Goal: Task Accomplishment & Management: Manage account settings

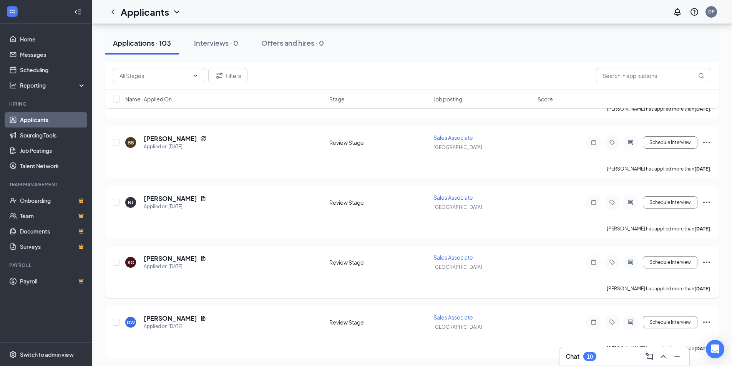
scroll to position [3533, 0]
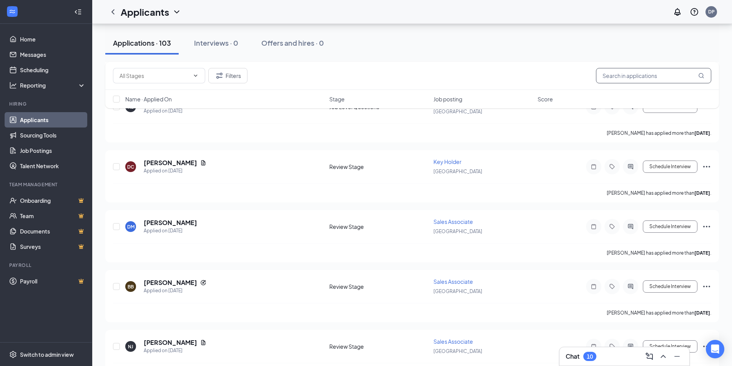
click at [634, 72] on input "text" at bounding box center [653, 75] width 115 height 15
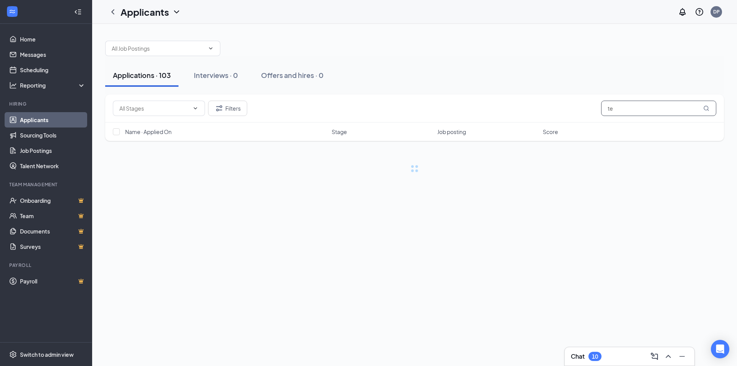
type input "t"
type input "Taryn"
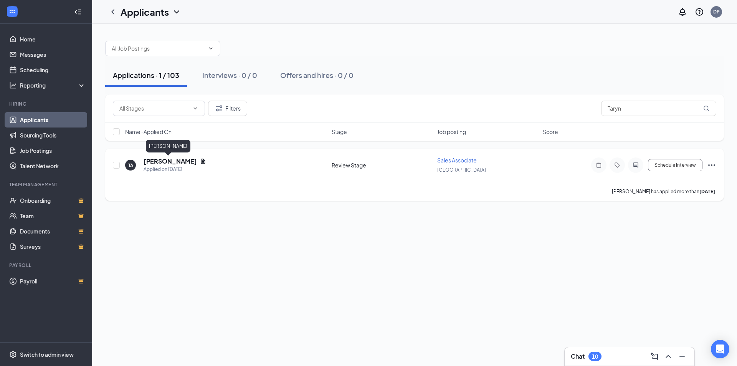
click at [166, 163] on h5 "[PERSON_NAME]" at bounding box center [170, 161] width 53 height 8
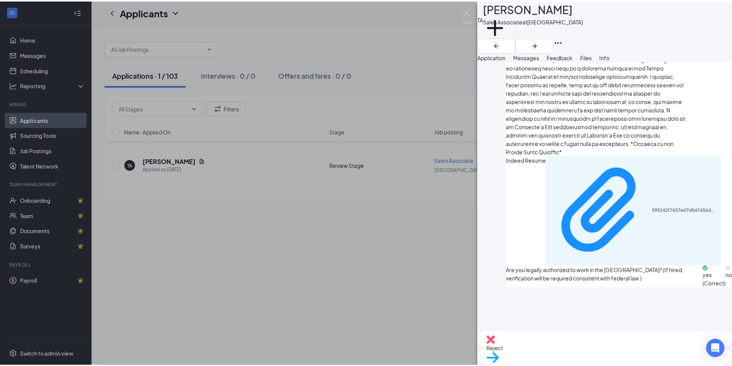
scroll to position [922, 0]
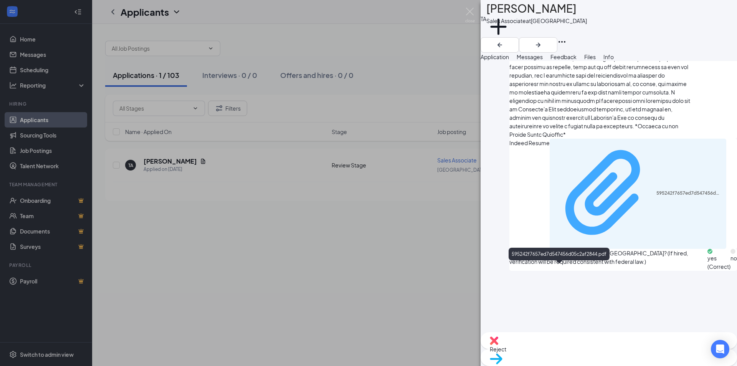
click at [657, 196] on div "595242f7657ed7d547456d05c2af2844.pdf" at bounding box center [690, 193] width 66 height 6
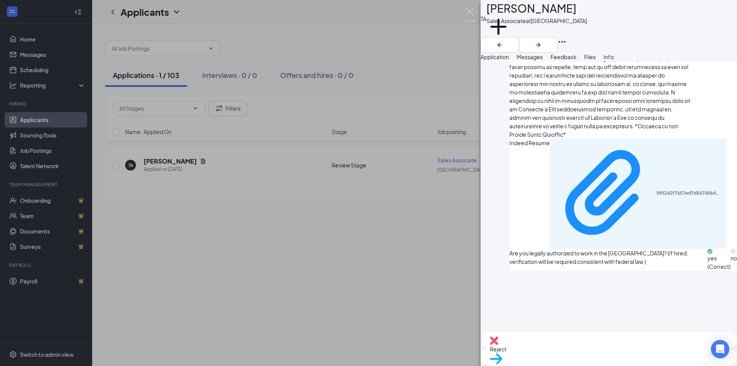
click at [435, 63] on div "TA [PERSON_NAME] Sales Associate at [GEOGRAPHIC_DATA] Add a tag Application Mes…" at bounding box center [368, 183] width 737 height 366
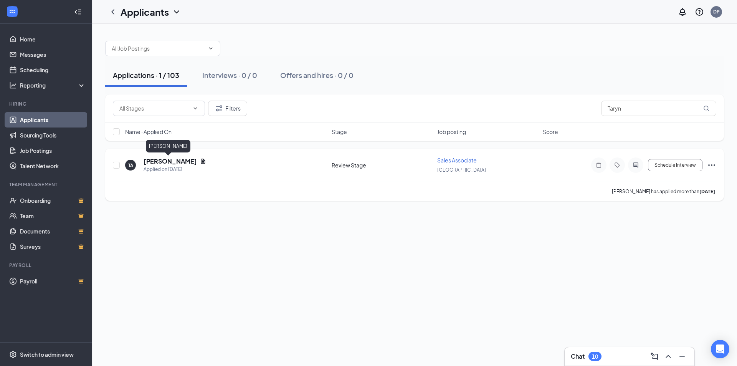
click at [170, 164] on h5 "[PERSON_NAME]" at bounding box center [170, 161] width 53 height 8
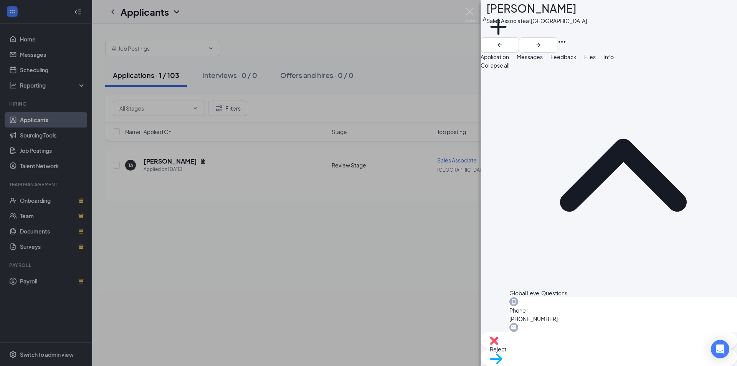
click at [596, 60] on span "Files" at bounding box center [590, 56] width 12 height 7
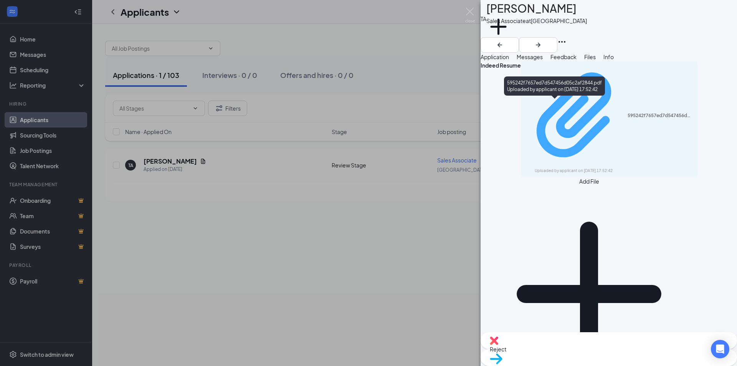
click at [628, 113] on div "595242f7657ed7d547456d05c2af2844.pdf" at bounding box center [661, 116] width 66 height 6
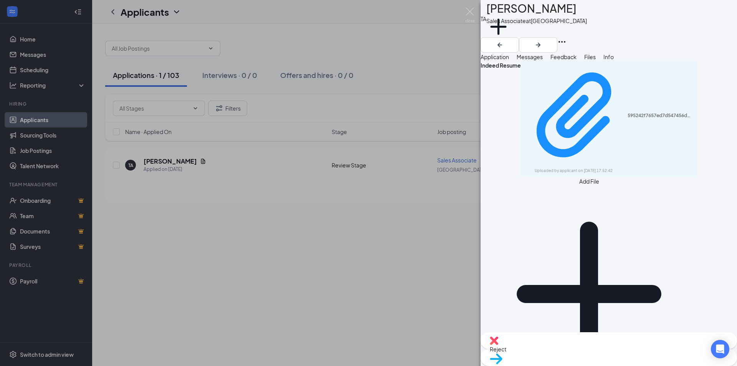
click at [437, 43] on div "TA [PERSON_NAME] Sales Associate at [GEOGRAPHIC_DATA] Add a tag Application Mes…" at bounding box center [368, 183] width 737 height 366
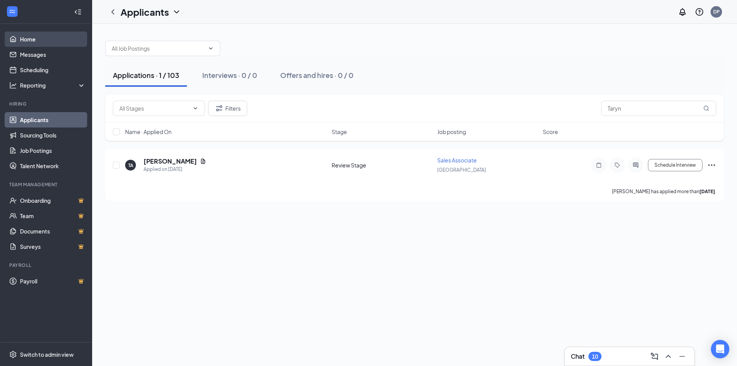
click at [31, 40] on link "Home" at bounding box center [53, 38] width 66 height 15
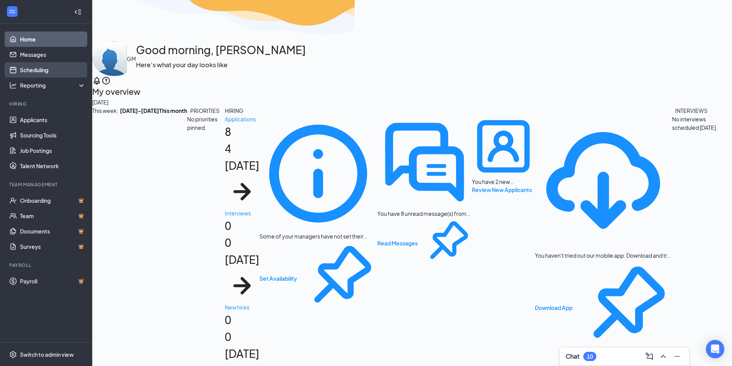
click at [37, 71] on link "Scheduling" at bounding box center [53, 69] width 66 height 15
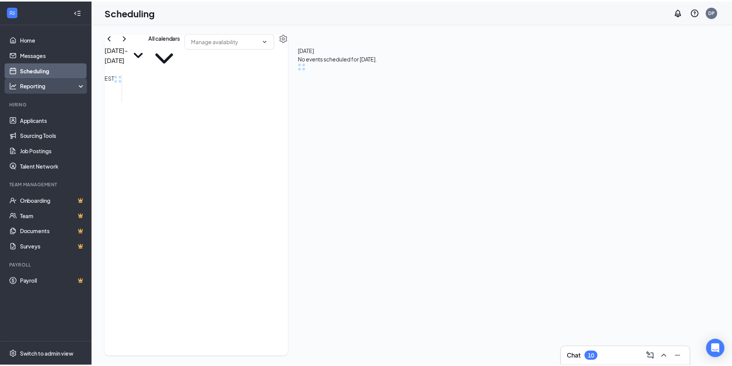
scroll to position [377, 0]
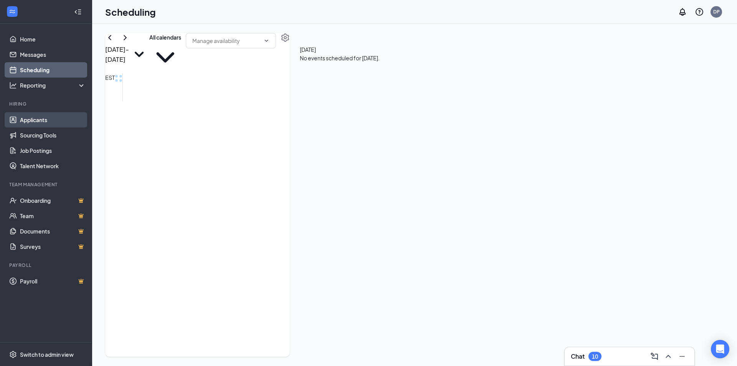
click at [36, 119] on link "Applicants" at bounding box center [53, 119] width 66 height 15
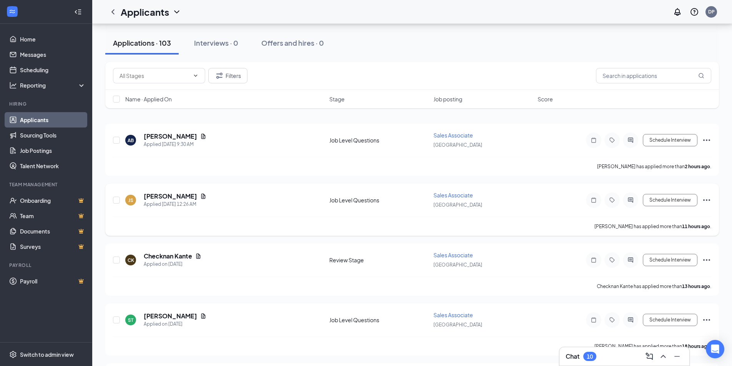
scroll to position [38, 0]
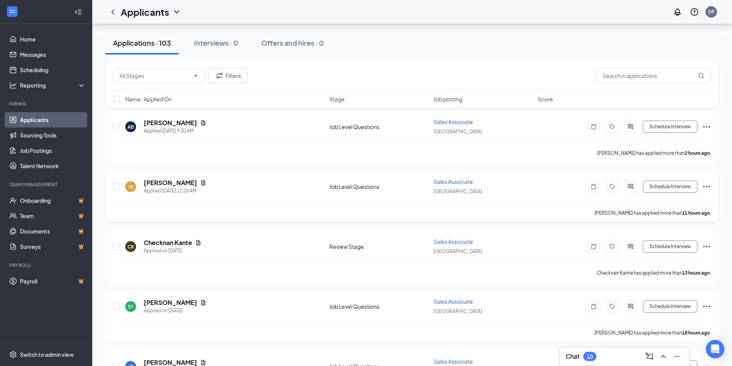
drag, startPoint x: 214, startPoint y: 184, endPoint x: 221, endPoint y: 189, distance: 8.3
click at [215, 184] on div "JS [PERSON_NAME] Applied [DATE] 12:26 AM" at bounding box center [224, 187] width 199 height 16
